Goal: Information Seeking & Learning: Learn about a topic

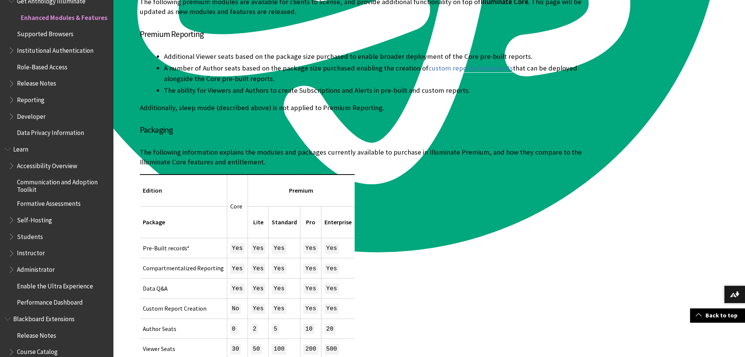
scroll to position [874, 0]
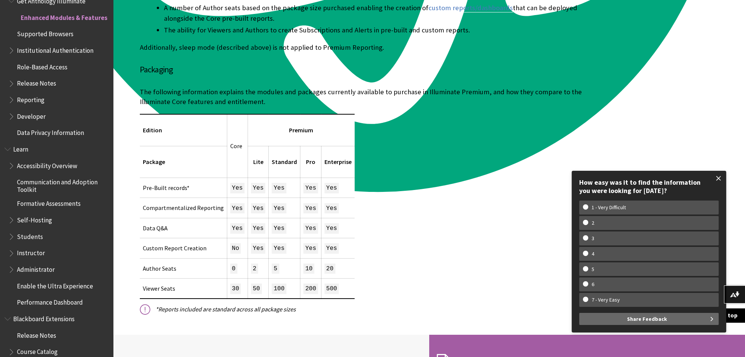
click at [717, 178] on span at bounding box center [719, 178] width 16 height 16
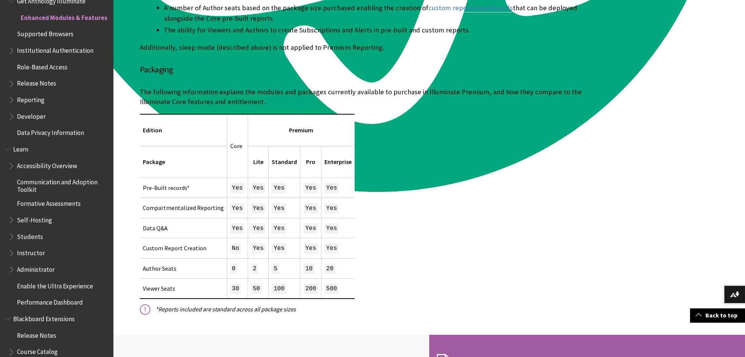
scroll to position [904, 0]
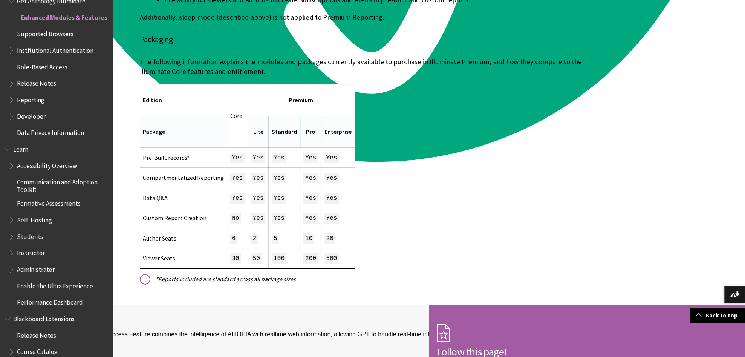
click at [253, 131] on span "Lite" at bounding box center [258, 132] width 10 height 8
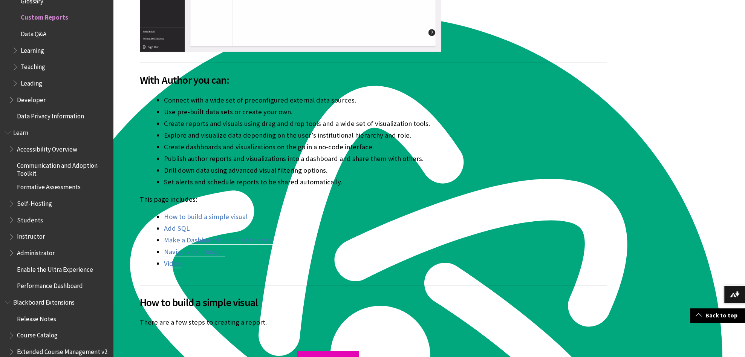
scroll to position [392, 0]
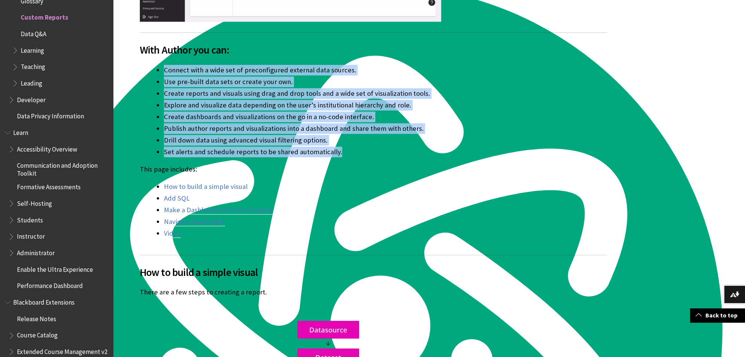
drag, startPoint x: 342, startPoint y: 152, endPoint x: 146, endPoint y: 66, distance: 213.8
type textarea "Connect with a wide set of preconfigured external data sources. Use pre-built d…"
click at [146, 66] on ul "Connect with a wide set of preconfigured external data sources. Use pre-built d…" at bounding box center [373, 111] width 467 height 92
click at [371, 156] on li "Set alerts and schedule reports to be shared automatically." at bounding box center [385, 152] width 443 height 11
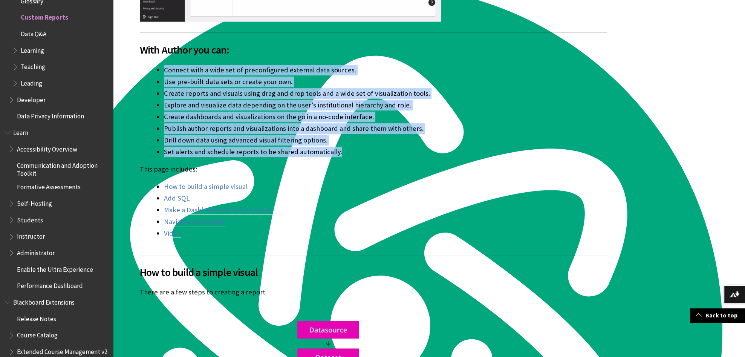
drag, startPoint x: 366, startPoint y: 156, endPoint x: 146, endPoint y: 67, distance: 237.4
click at [146, 67] on ul "Connect with a wide set of preconfigured external data sources. Use pre-built d…" at bounding box center [373, 111] width 467 height 92
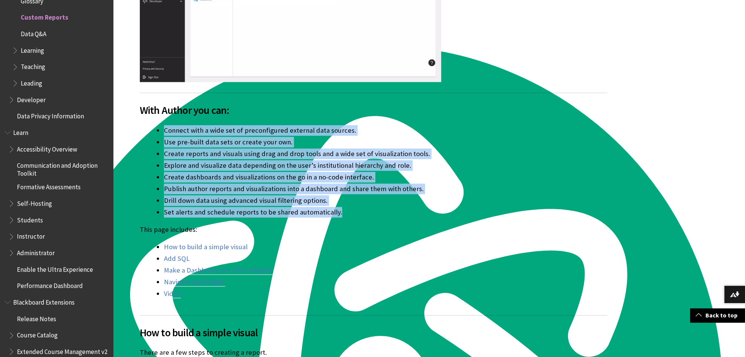
scroll to position [362, 0]
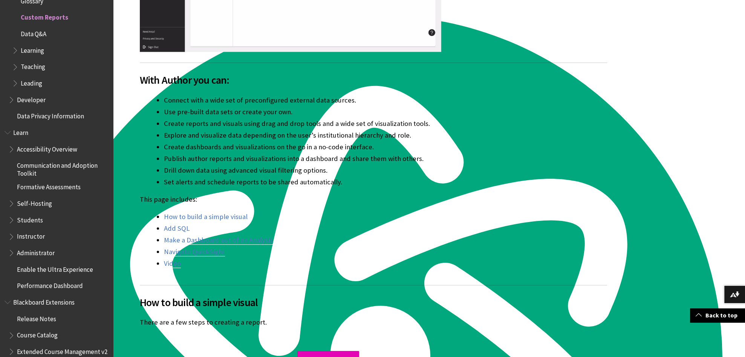
click at [377, 187] on div "Custom Reports is one of our Anthology Illuminate Enhanced features. Discover C…" at bounding box center [373, 43] width 467 height 452
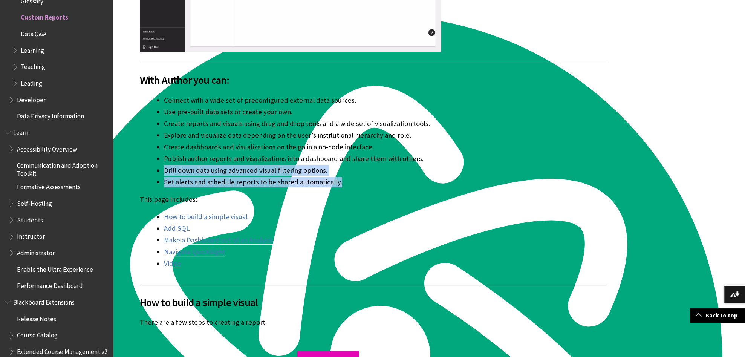
drag, startPoint x: 366, startPoint y: 184, endPoint x: 161, endPoint y: 170, distance: 205.5
click at [161, 170] on ul "Connect with a wide set of preconfigured external data sources. Use pre-built d…" at bounding box center [373, 141] width 467 height 92
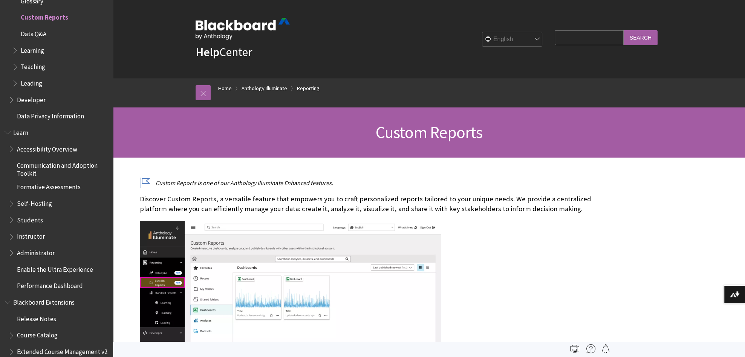
scroll to position [211, 0]
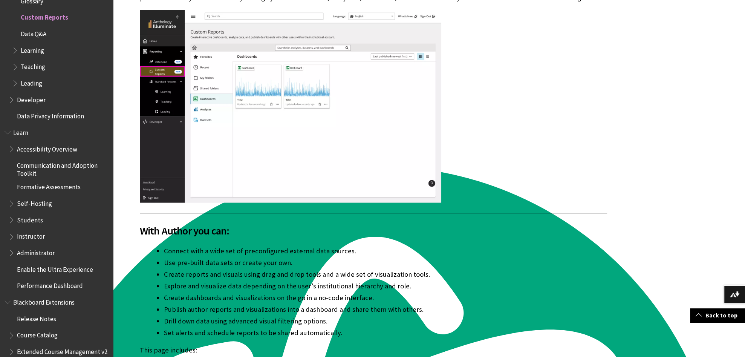
click at [216, 271] on li "Create reports and visuals using drag and drop tools and a wide set of visualiz…" at bounding box center [385, 274] width 443 height 11
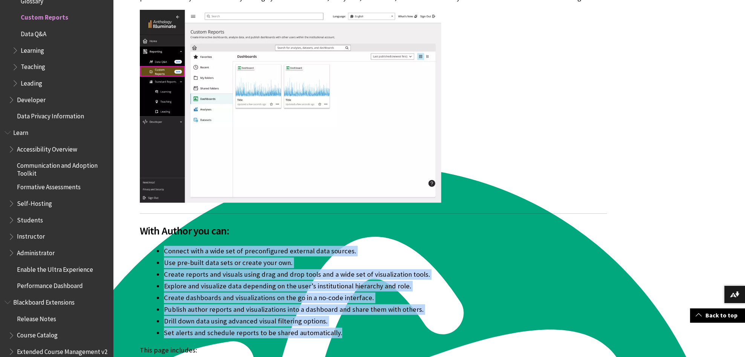
drag, startPoint x: 348, startPoint y: 335, endPoint x: 158, endPoint y: 252, distance: 207.9
click at [158, 252] on ul "Connect with a wide set of preconfigured external data sources. Use pre-built d…" at bounding box center [373, 292] width 467 height 92
copy ul "Connect with a wide set of preconfigured external data sources. Use pre-built d…"
